Goal: Transaction & Acquisition: Subscribe to service/newsletter

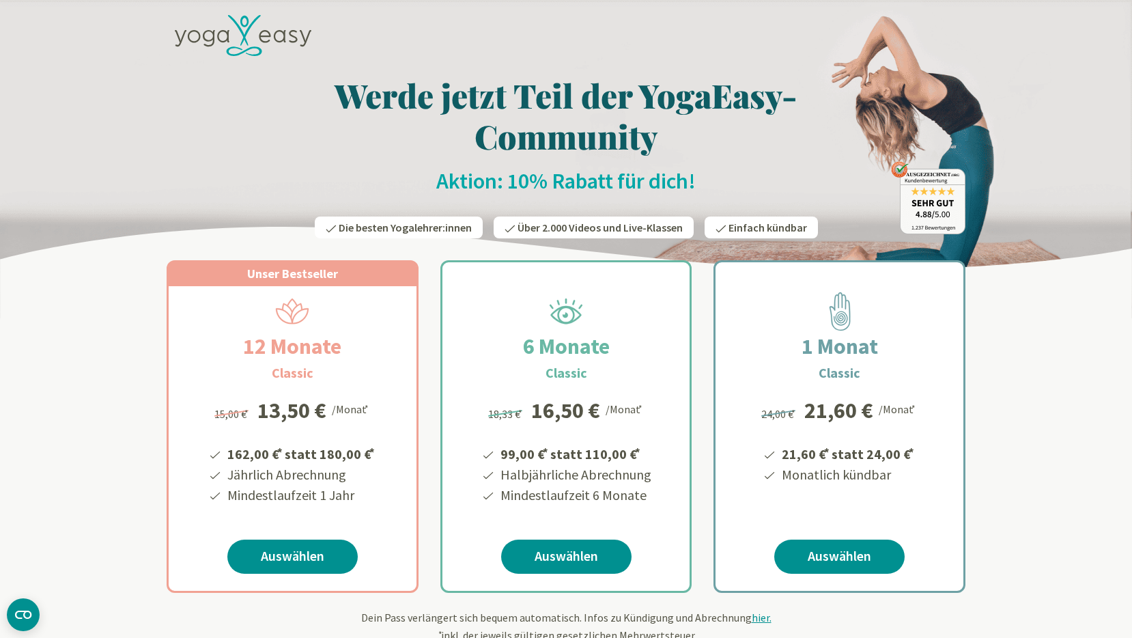
click at [239, 45] on icon at bounding box center [243, 36] width 137 height 42
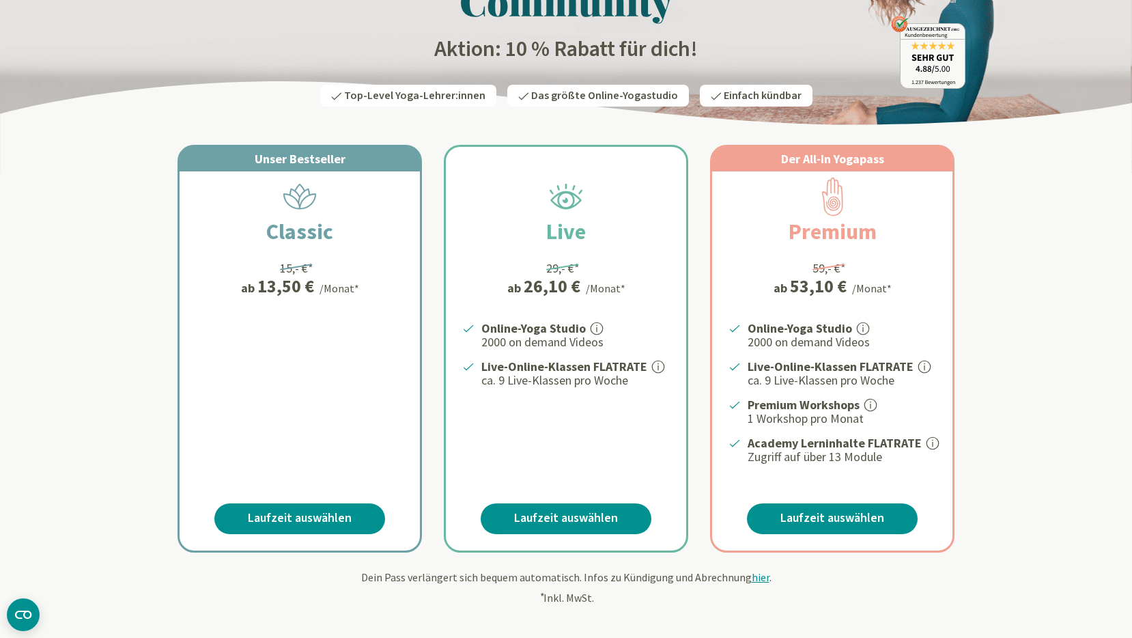
scroll to position [147, 0]
